Goal: Task Accomplishment & Management: Manage account settings

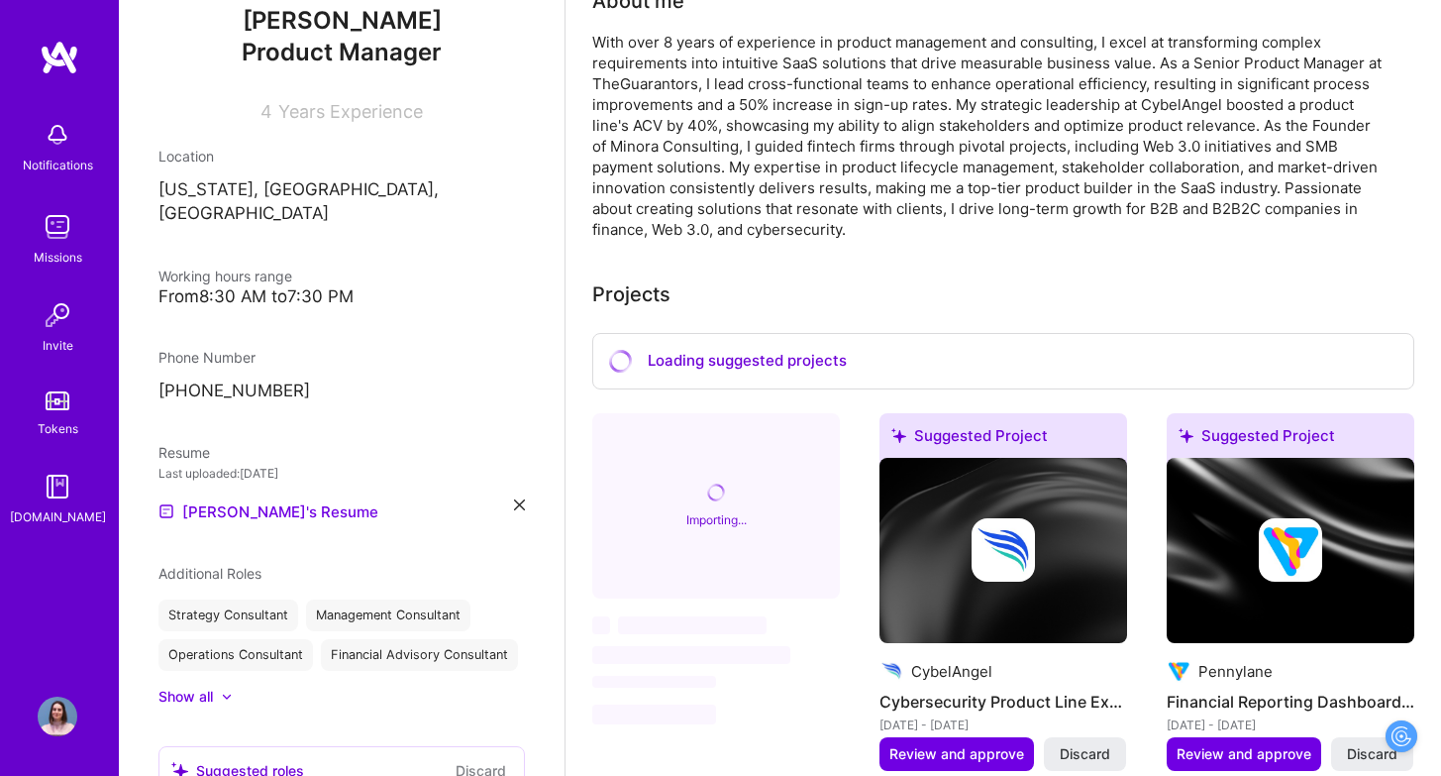
scroll to position [535, 0]
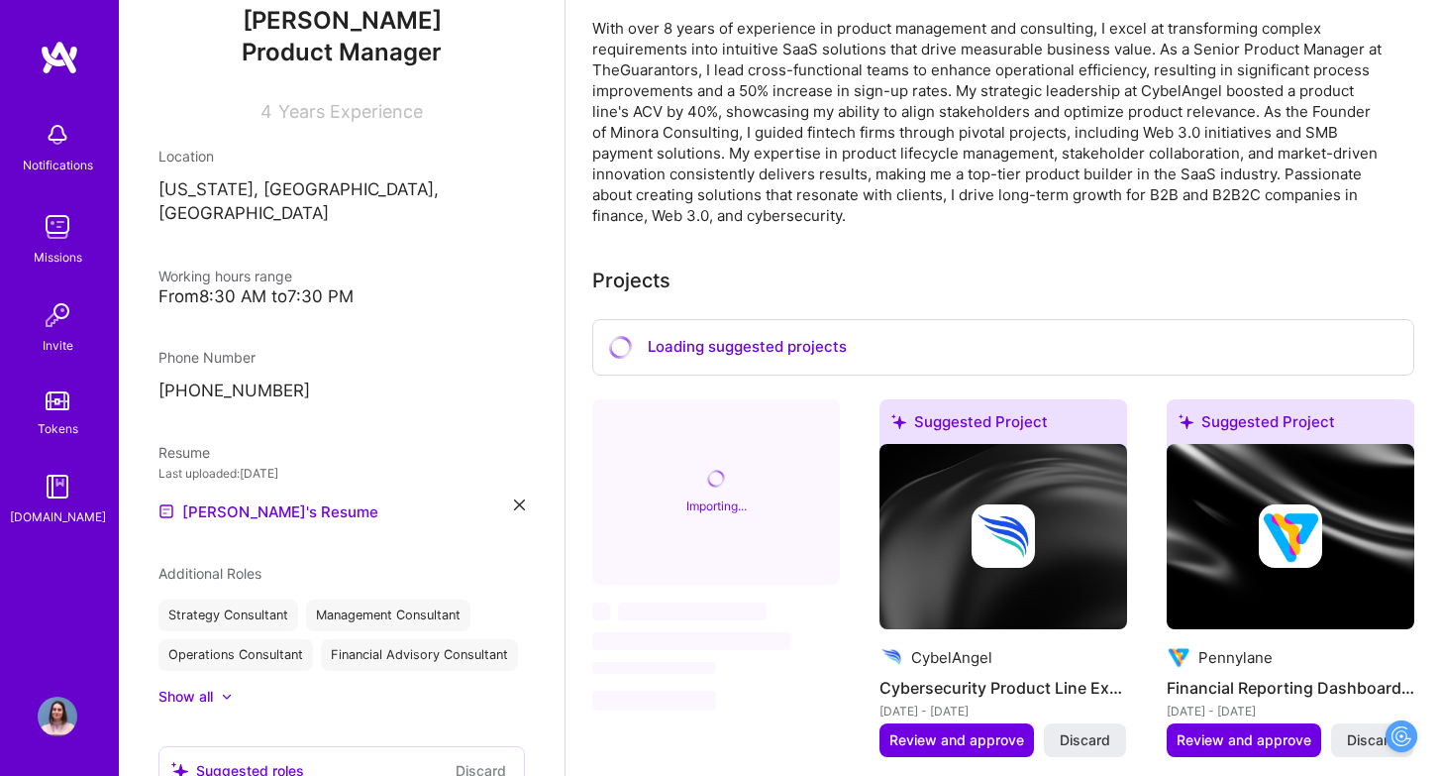
click at [1056, 589] on img at bounding box center [1004, 537] width 248 height 186
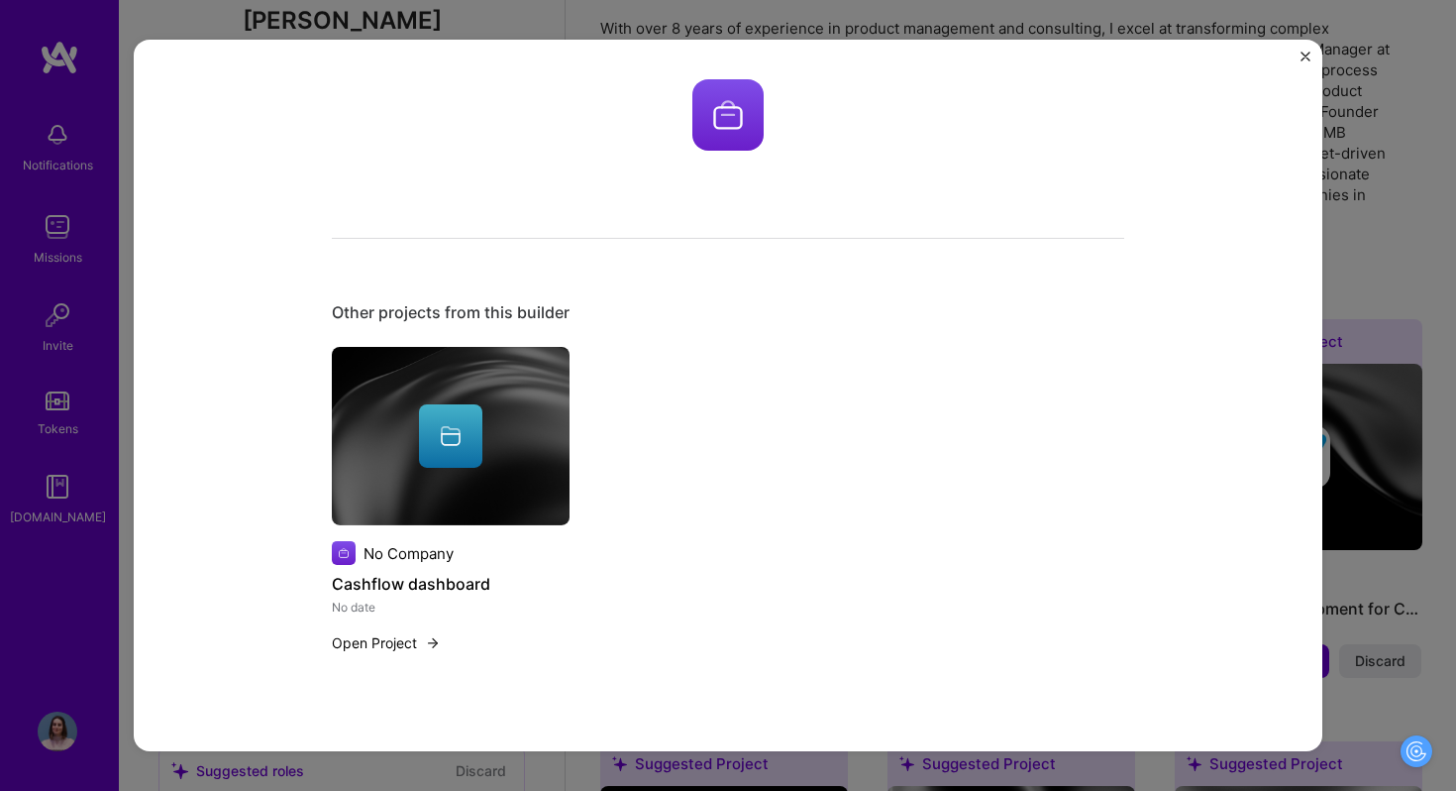
click at [812, 25] on div "Other projects from this builder No Company Cashflow dashboard No date Open Pro…" at bounding box center [728, 395] width 1456 height 791
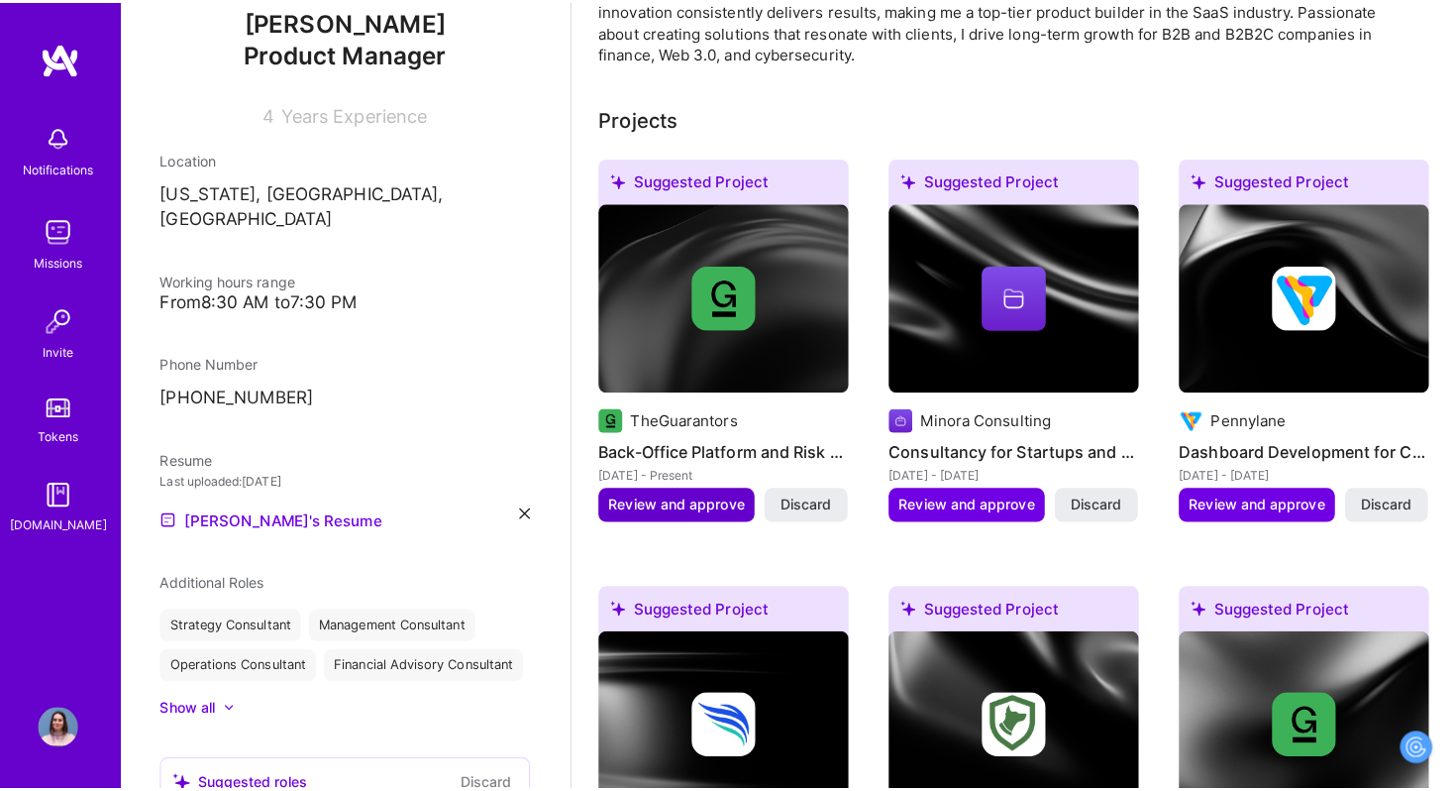
scroll to position [716, 0]
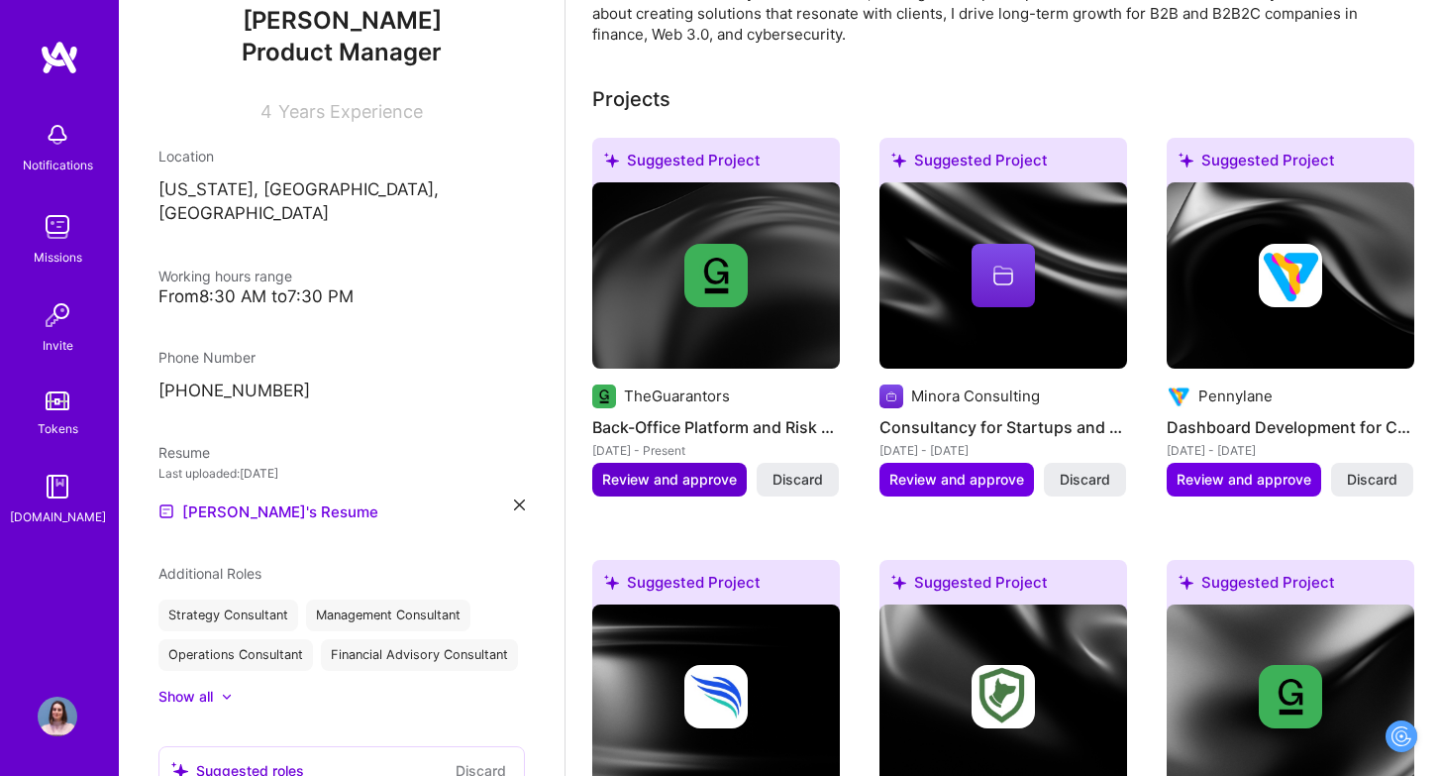
click at [710, 472] on span "Review and approve" at bounding box center [669, 480] width 135 height 20
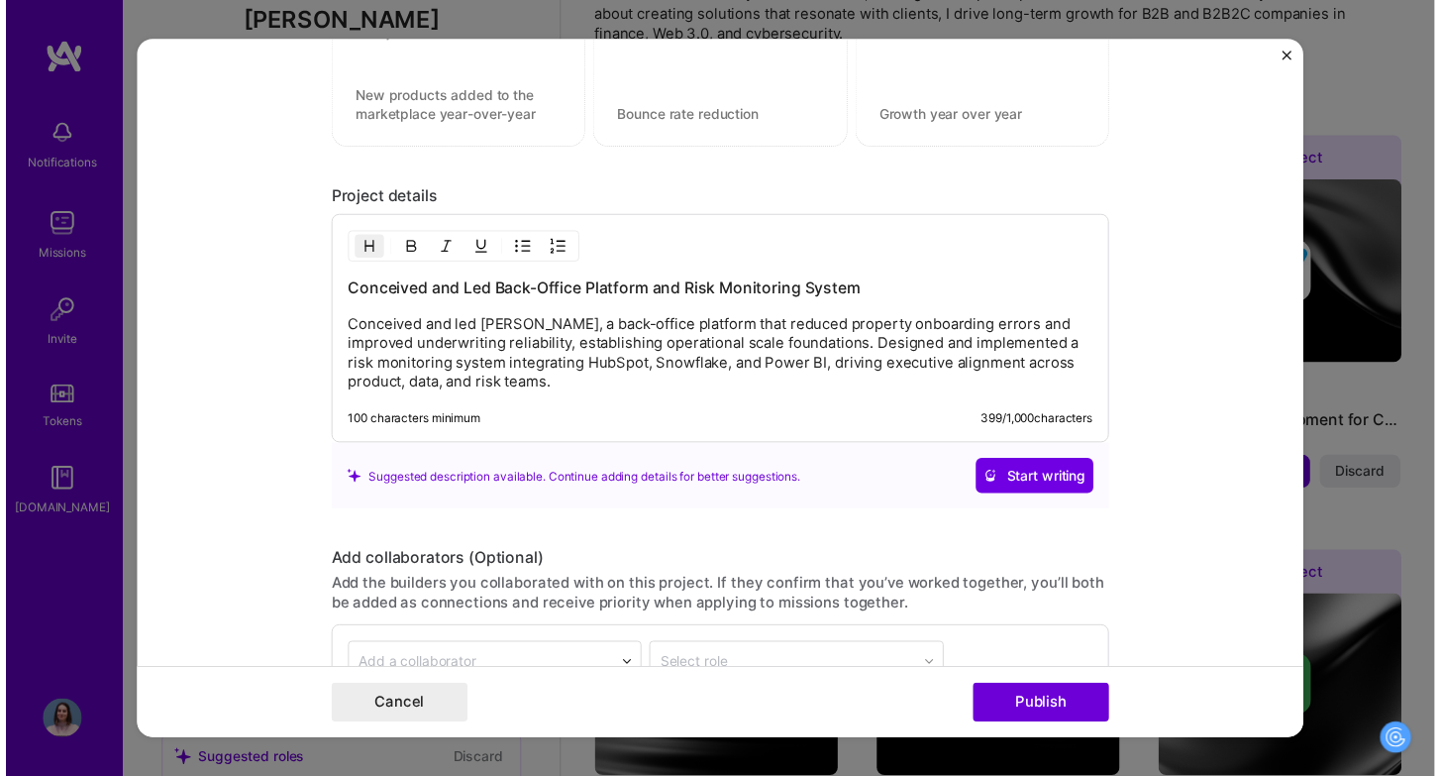
scroll to position [2253, 0]
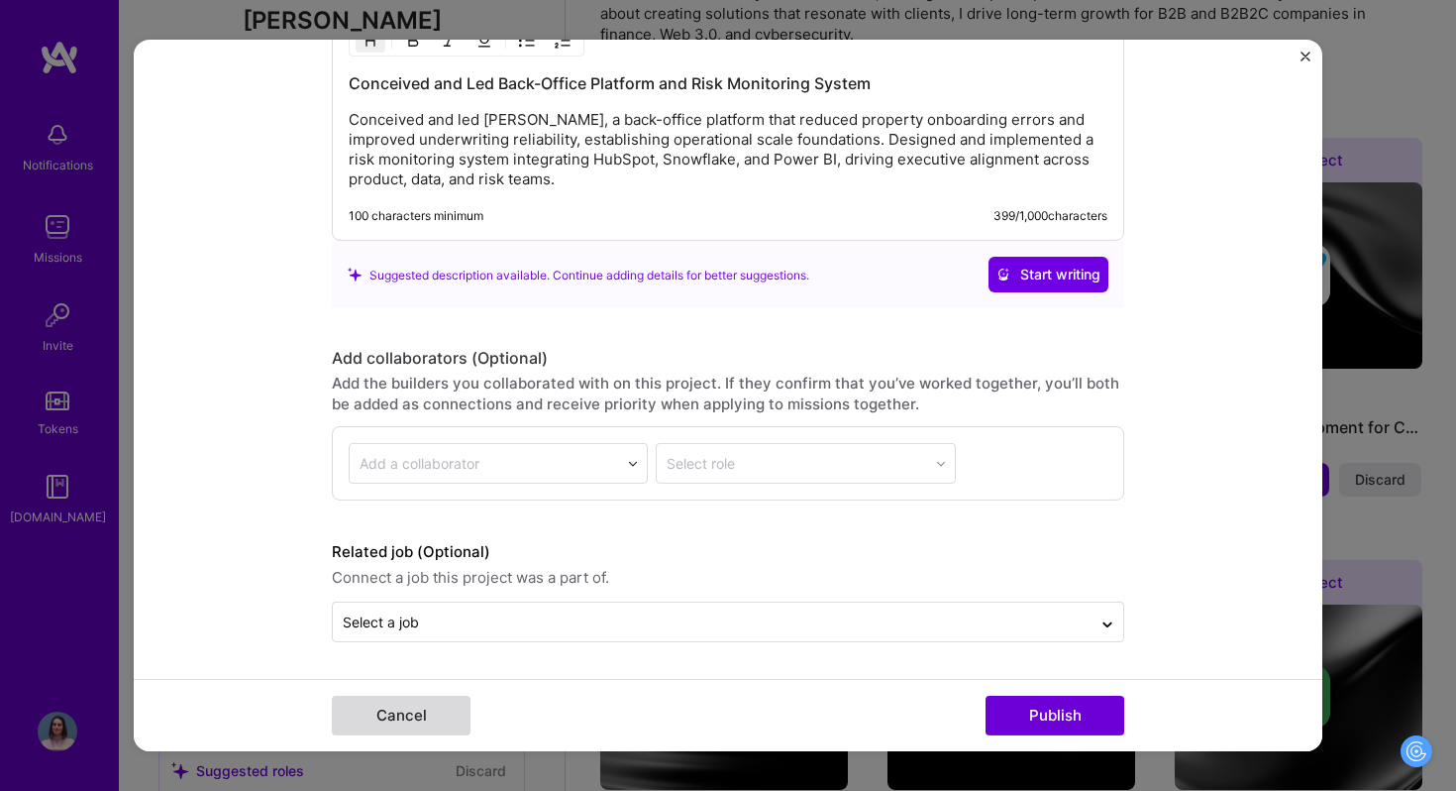
click at [415, 734] on button "Cancel" at bounding box center [401, 715] width 139 height 40
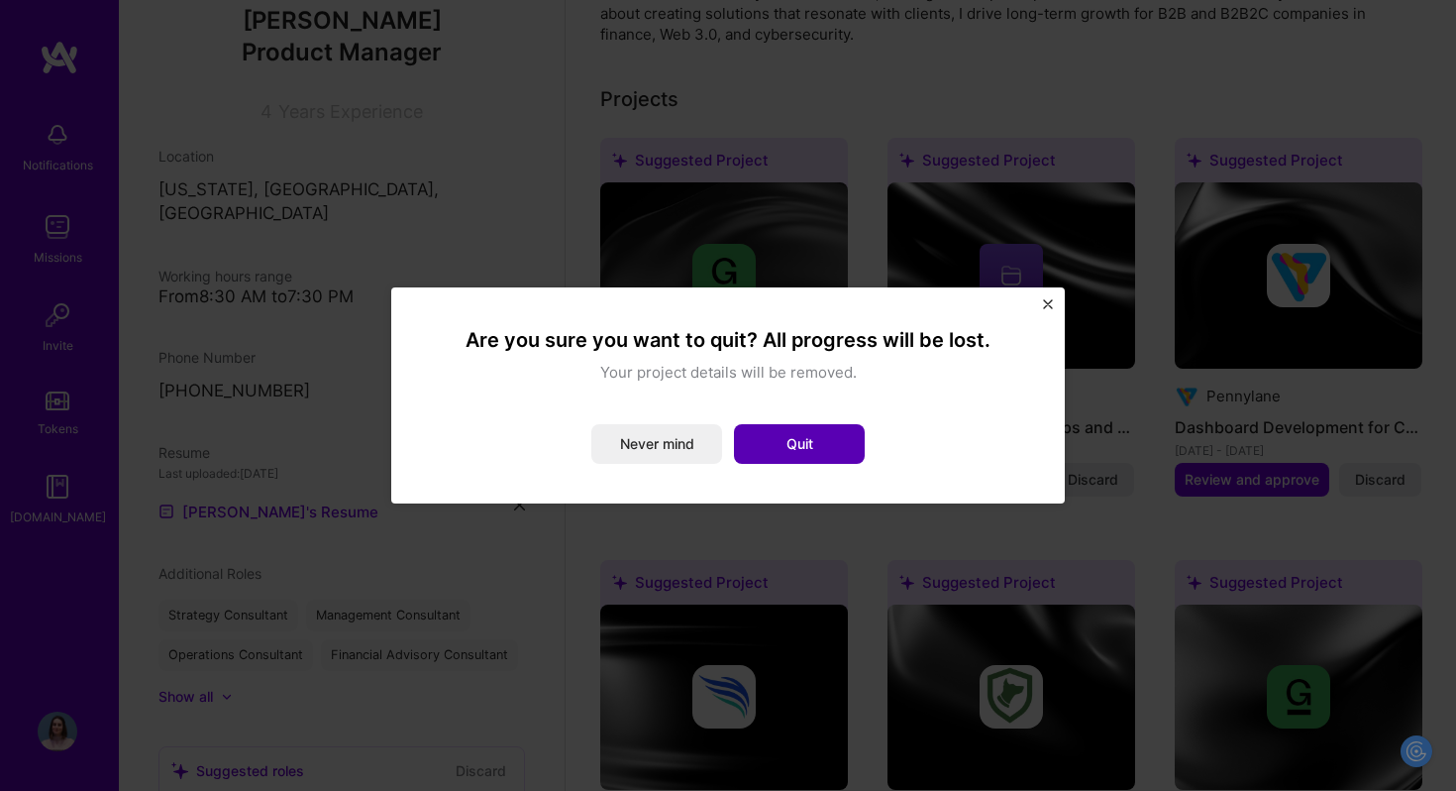
click at [791, 428] on button "Quit" at bounding box center [799, 444] width 131 height 40
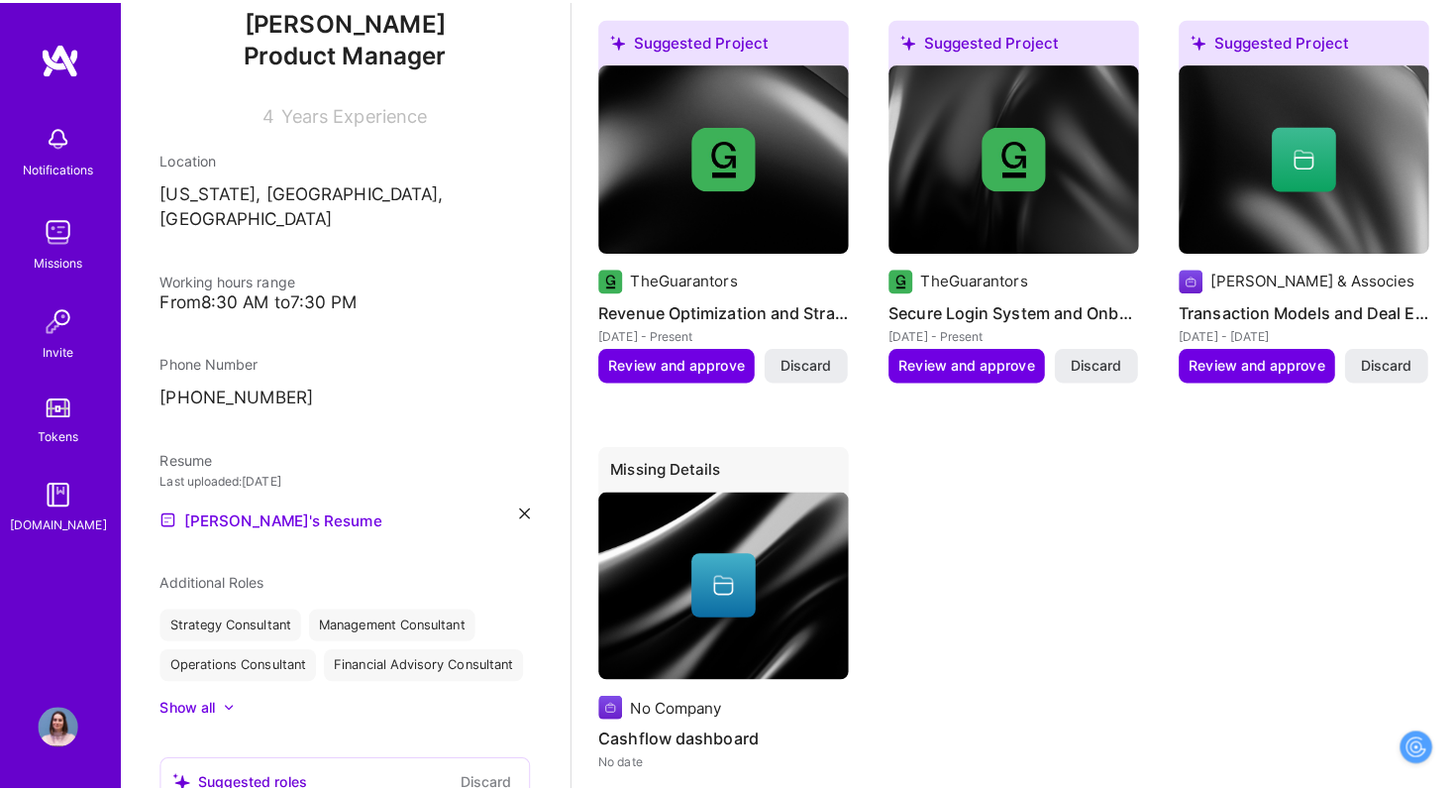
scroll to position [1685, 0]
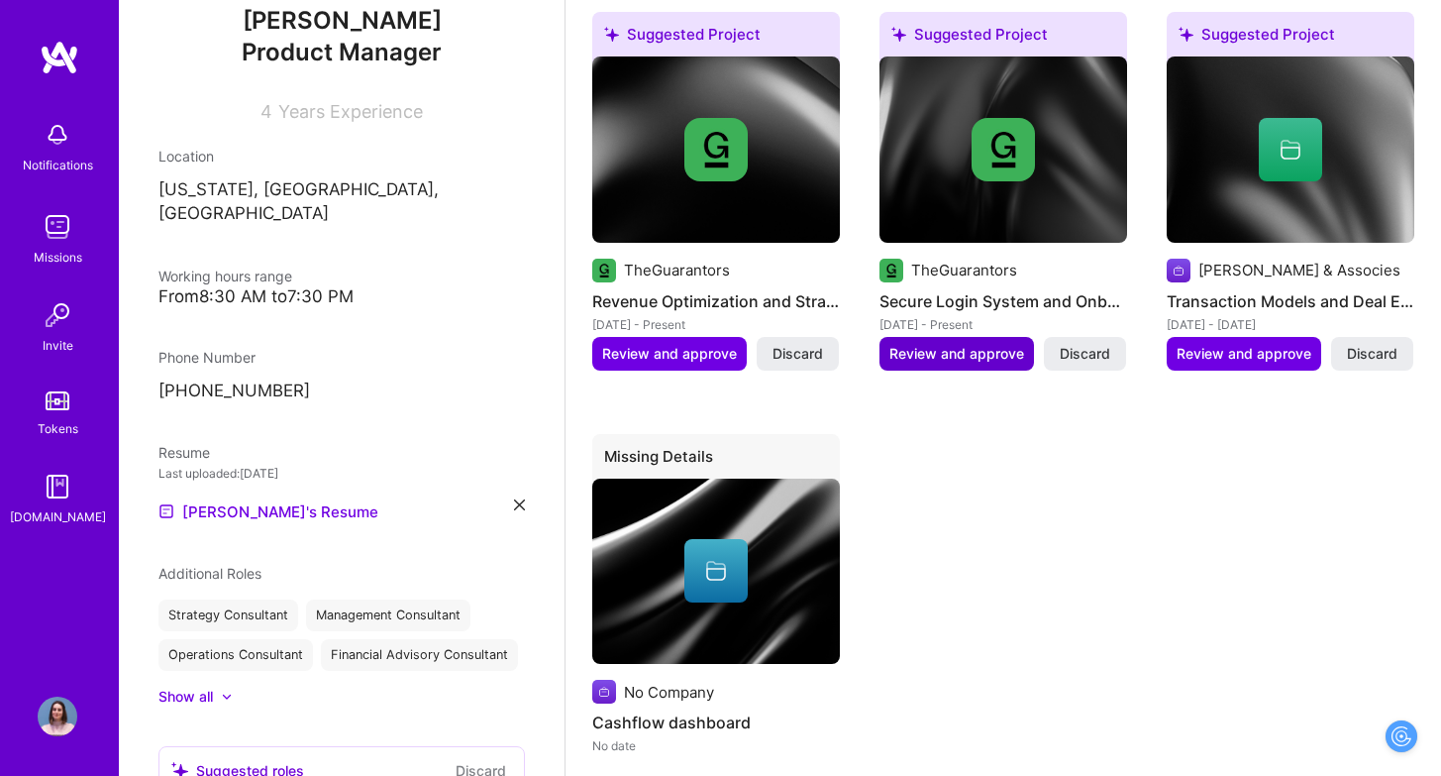
click at [978, 355] on span "Review and approve" at bounding box center [957, 354] width 135 height 20
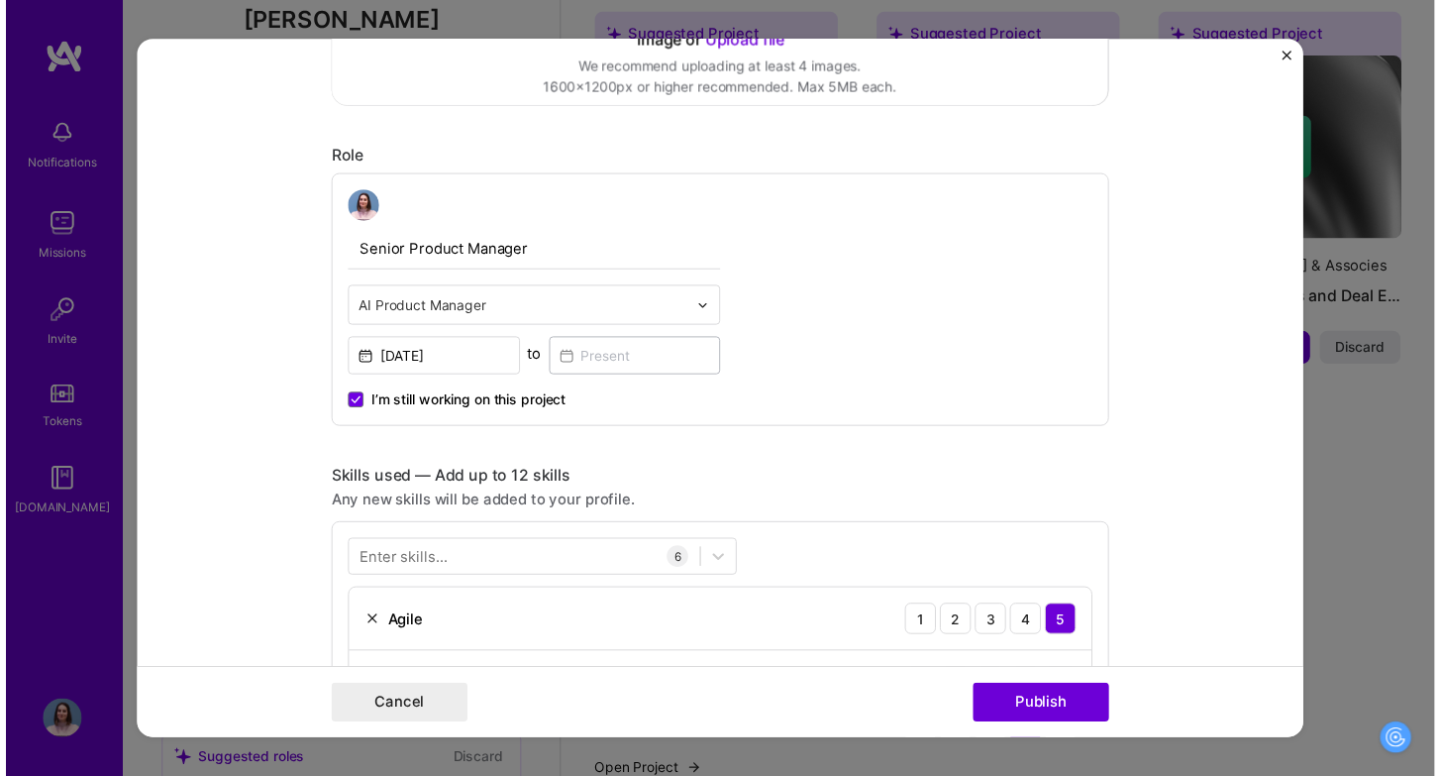
scroll to position [559, 0]
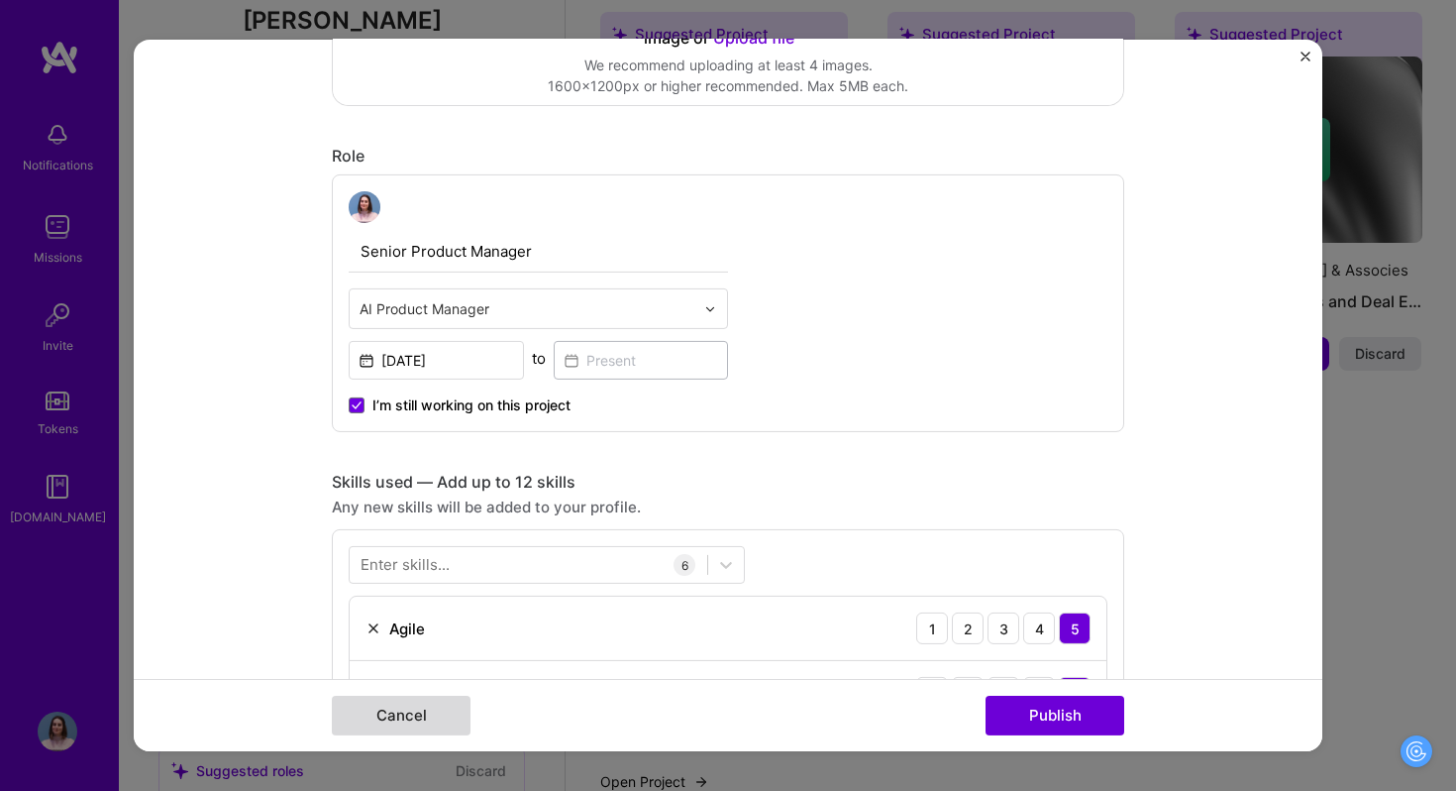
click at [426, 715] on button "Cancel" at bounding box center [401, 715] width 139 height 40
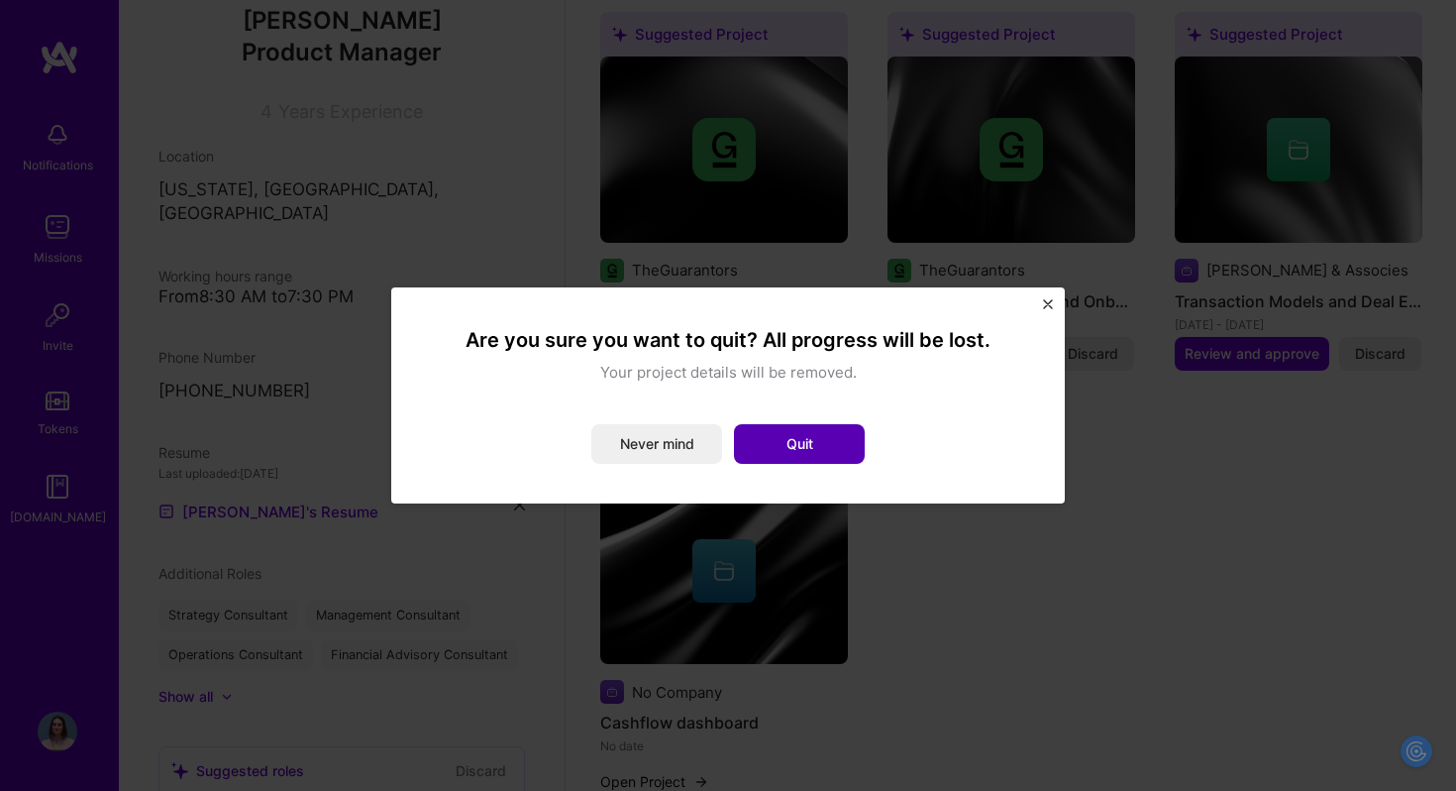
click at [807, 440] on button "Quit" at bounding box center [799, 444] width 131 height 40
